Goal: Transaction & Acquisition: Purchase product/service

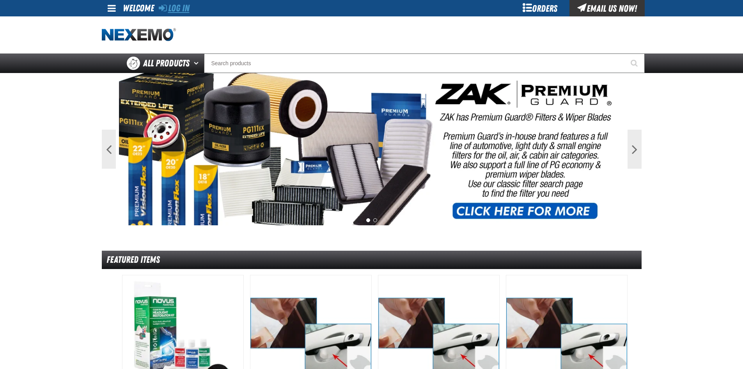
click at [176, 9] on link "Log In" at bounding box center [174, 8] width 31 height 11
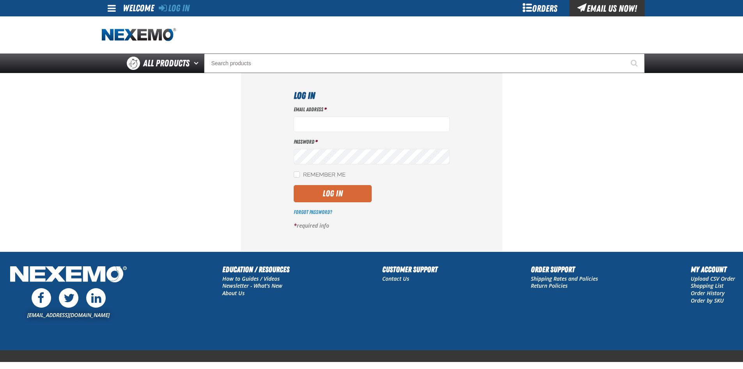
type input "igarcia@vtaig.com"
click at [330, 191] on button "Log In" at bounding box center [333, 193] width 78 height 17
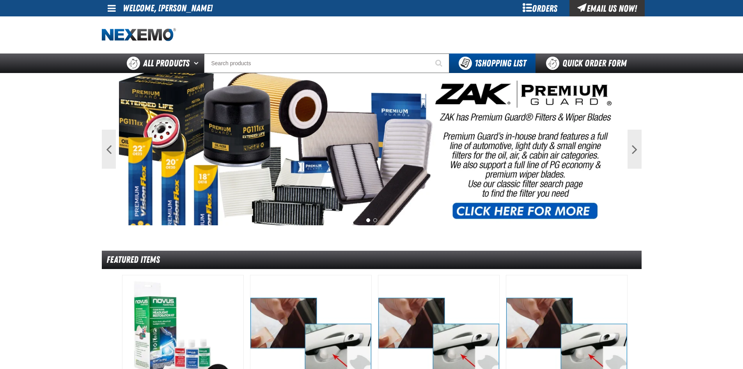
click at [527, 9] on div "Orders" at bounding box center [540, 8] width 59 height 16
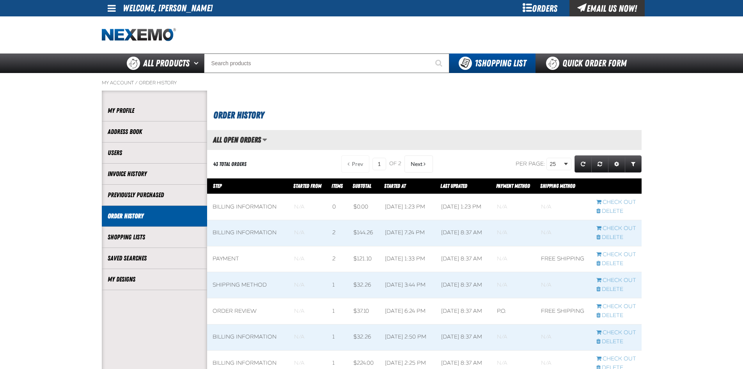
scroll to position [0, 0]
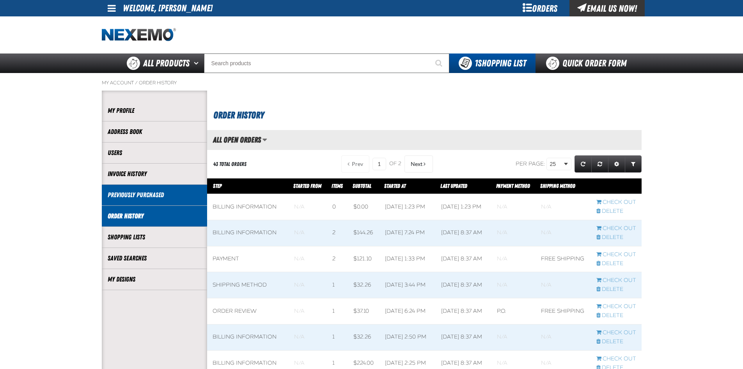
click at [144, 191] on link "Previously Purchased" at bounding box center [155, 194] width 94 height 9
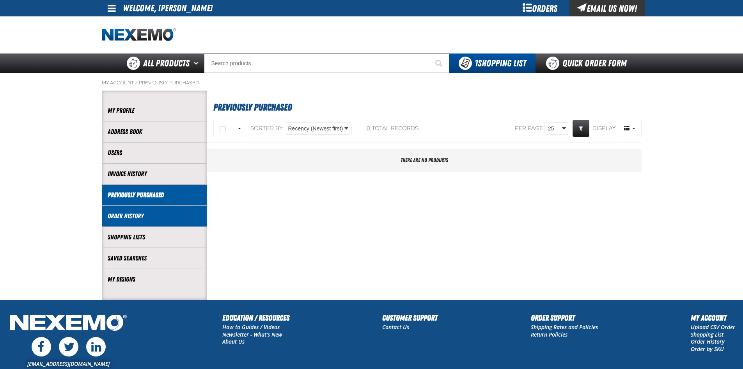
click at [124, 216] on link "Order History" at bounding box center [155, 215] width 94 height 9
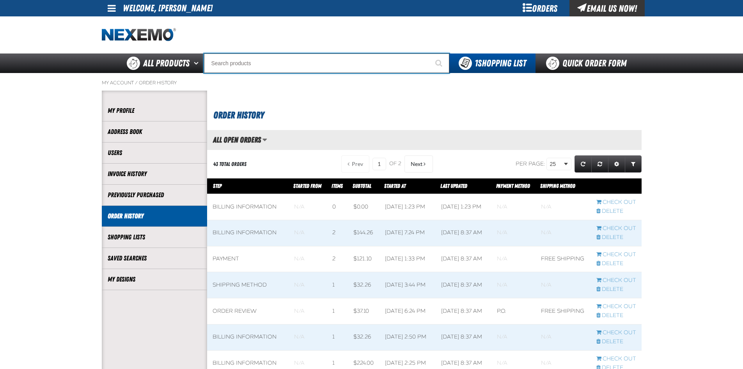
click at [250, 62] on input "Search" at bounding box center [326, 63] width 245 height 20
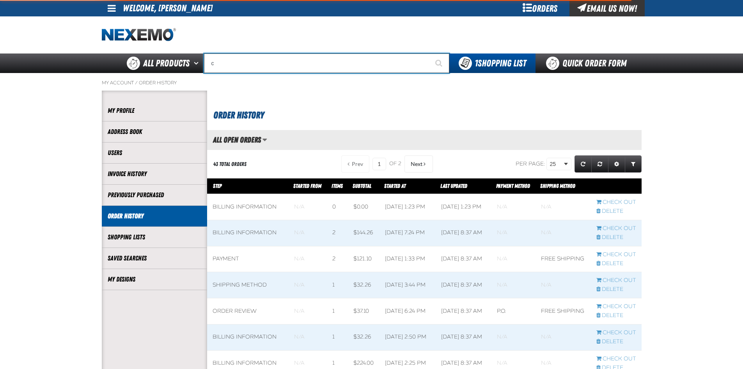
type input "ce"
type input "ceRTIFIED"
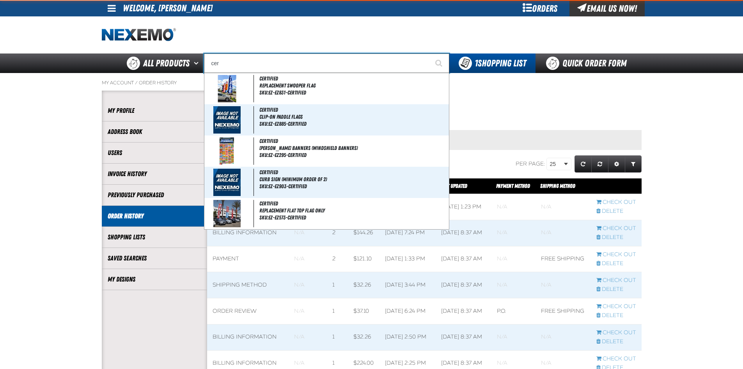
type input "cerr"
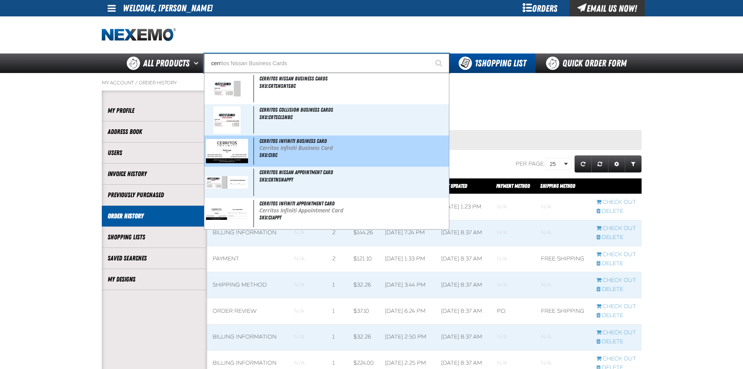
type input "cerritos Nissan Business Cards"
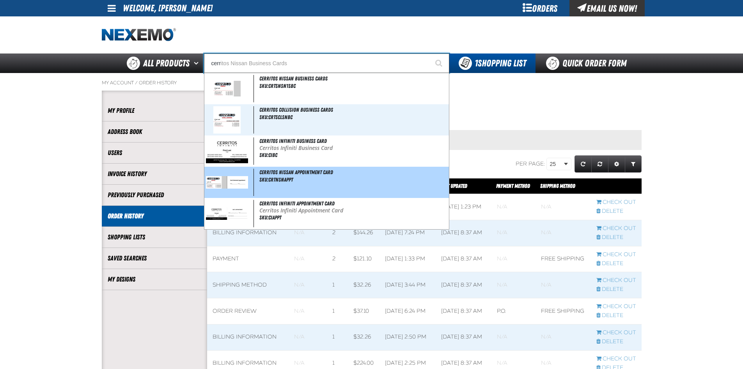
click at [240, 181] on img at bounding box center [227, 182] width 43 height 12
type input "Cerritos Nissan Appointment Card"
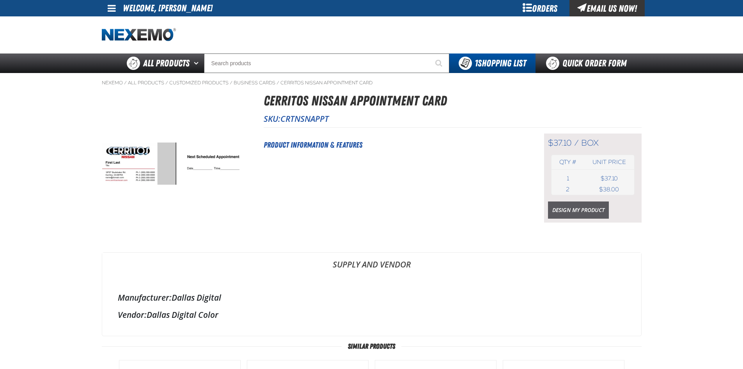
click at [565, 211] on link "Design My Product" at bounding box center [578, 209] width 61 height 17
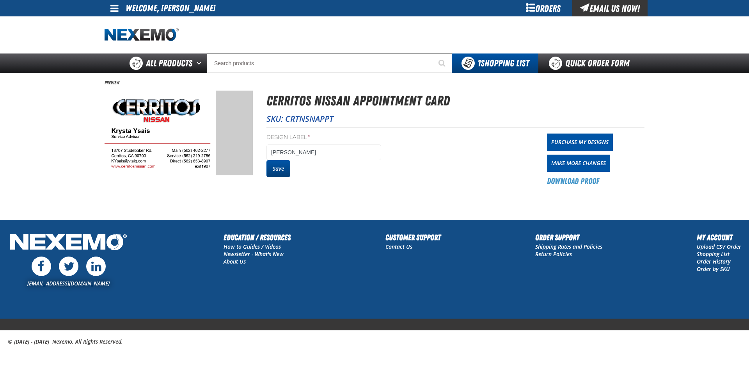
click at [274, 168] on button "Save" at bounding box center [278, 168] width 24 height 17
drag, startPoint x: 0, startPoint y: 0, endPoint x: 565, endPoint y: 140, distance: 581.9
click at [565, 140] on link "Purchase My Designs" at bounding box center [580, 141] width 66 height 17
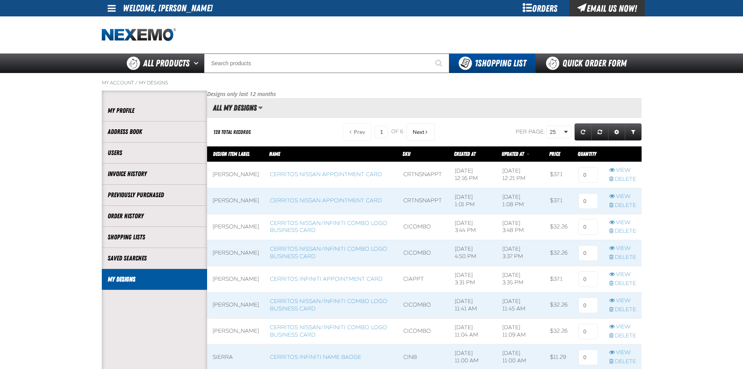
scroll to position [0, 0]
click at [585, 175] on input at bounding box center [588, 175] width 20 height 16
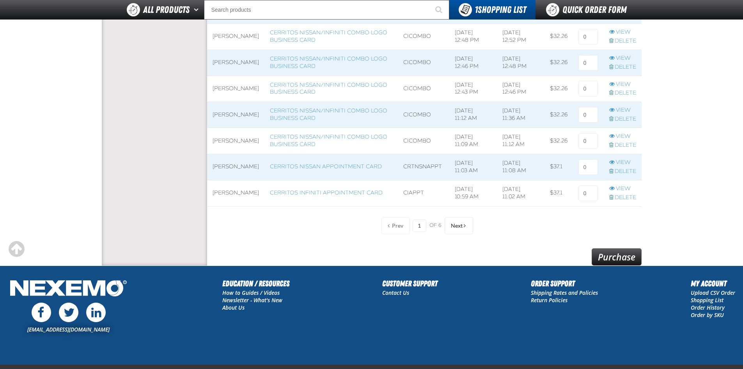
scroll to position [633, 0]
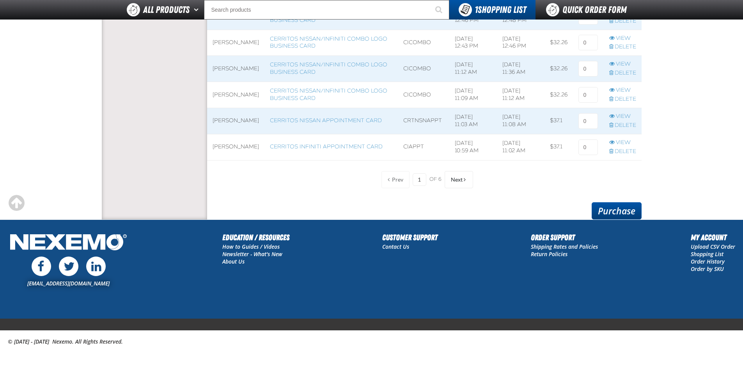
type input "1"
click at [615, 209] on link "Purchase" at bounding box center [617, 210] width 50 height 17
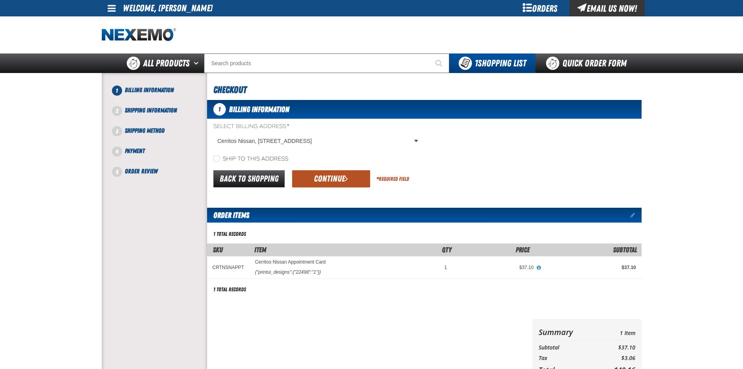
click at [323, 178] on button "Continue" at bounding box center [331, 178] width 78 height 17
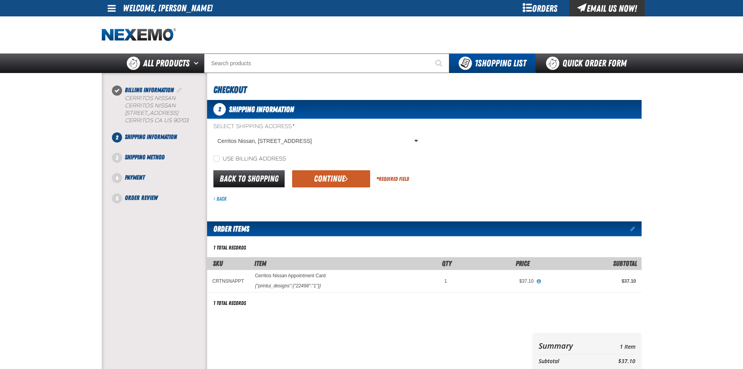
click at [323, 178] on button "Continue" at bounding box center [331, 178] width 78 height 17
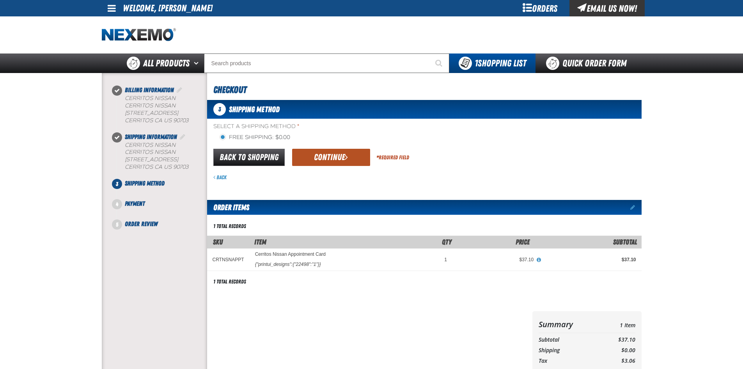
click at [326, 155] on button "Continue" at bounding box center [331, 157] width 78 height 17
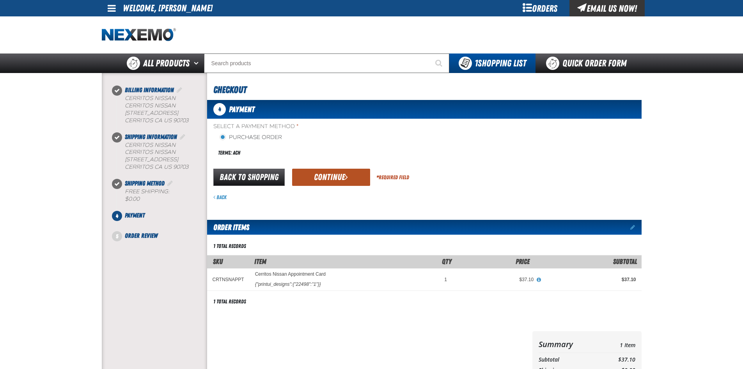
click at [328, 176] on button "Continue" at bounding box center [331, 176] width 78 height 17
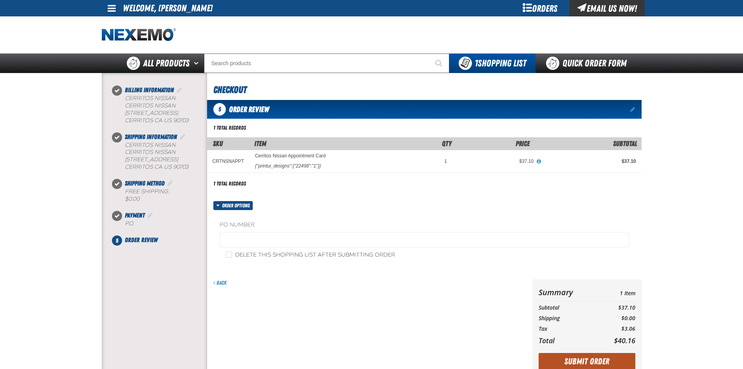
click at [597, 359] on button "Submit Order" at bounding box center [587, 361] width 97 height 17
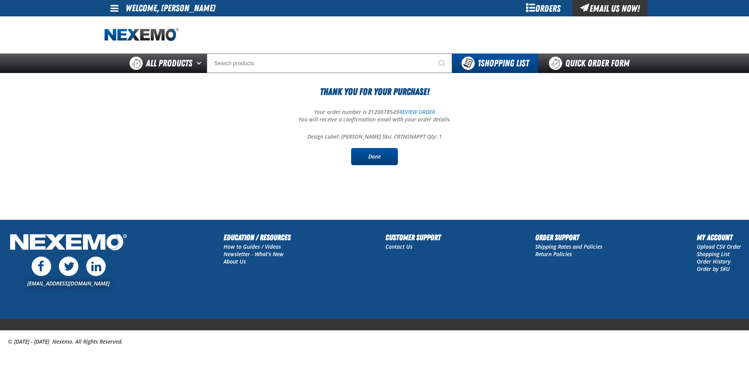
click at [369, 157] on link "Done" at bounding box center [374, 156] width 47 height 17
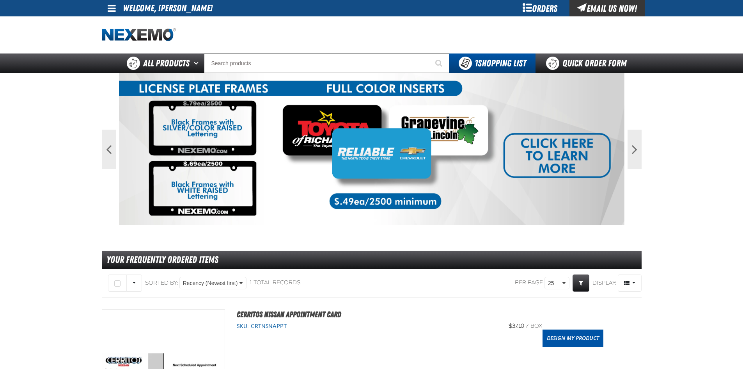
click at [360, 33] on div at bounding box center [372, 34] width 540 height 37
